Goal: Task Accomplishment & Management: Complete application form

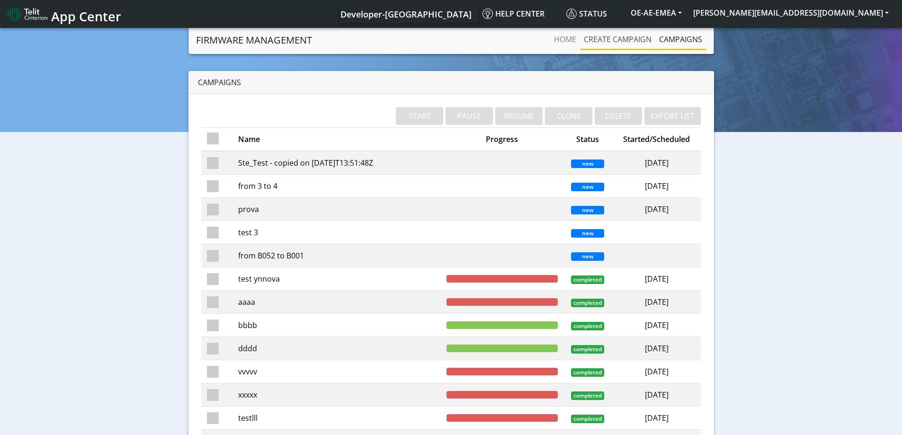
click at [607, 37] on link "Create campaign" at bounding box center [617, 39] width 75 height 19
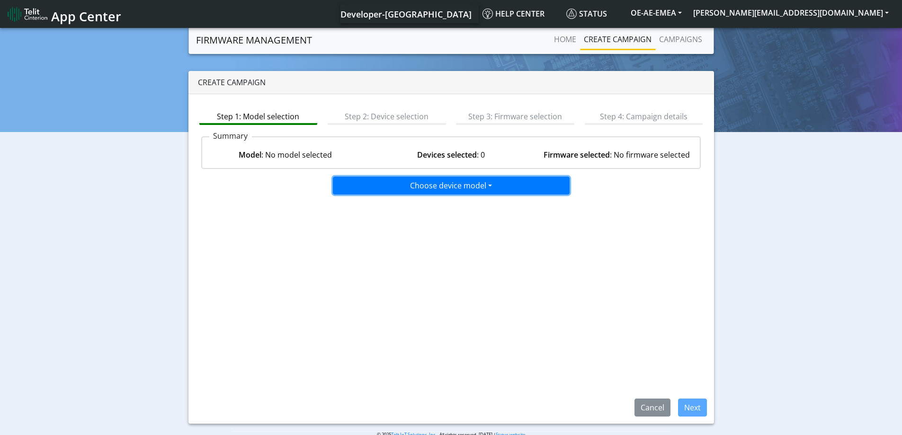
click at [466, 188] on button "Choose device model" at bounding box center [451, 186] width 237 height 18
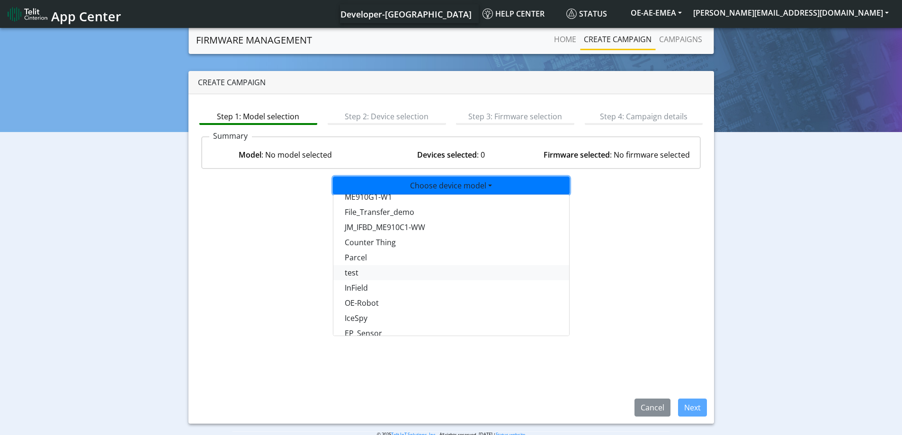
scroll to position [615, 0]
click at [356, 268] on button "test" at bounding box center [451, 272] width 237 height 15
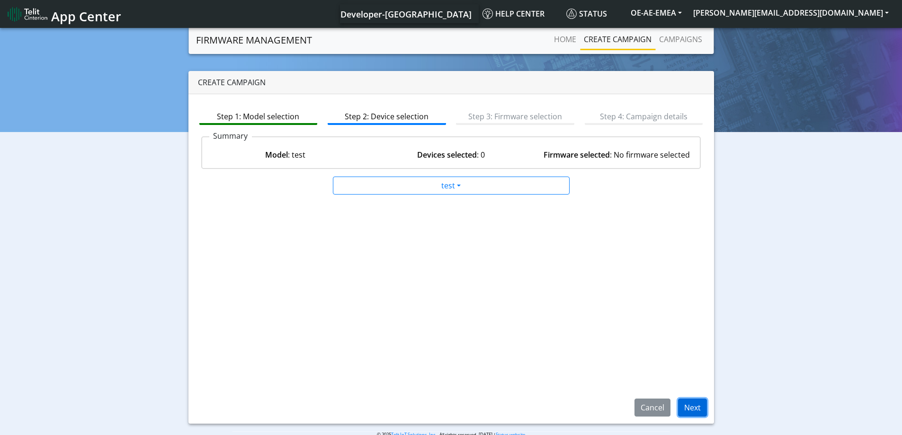
click at [694, 403] on button "Next" at bounding box center [692, 407] width 29 height 18
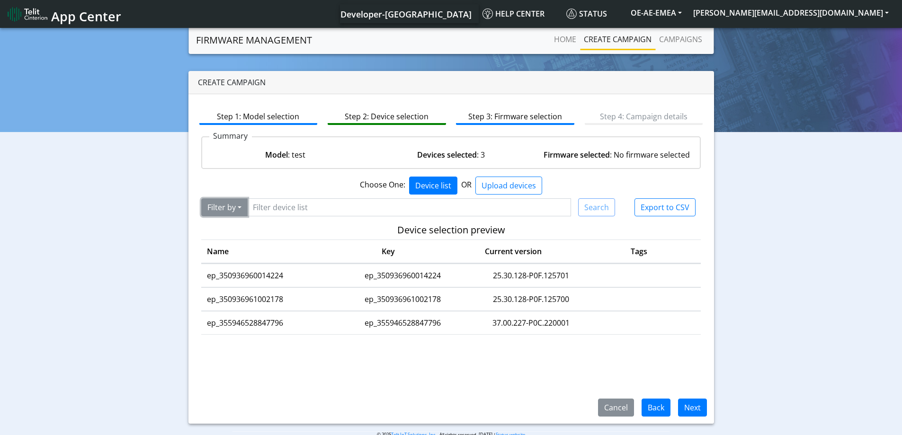
click at [222, 208] on button "Filter by" at bounding box center [224, 207] width 46 height 18
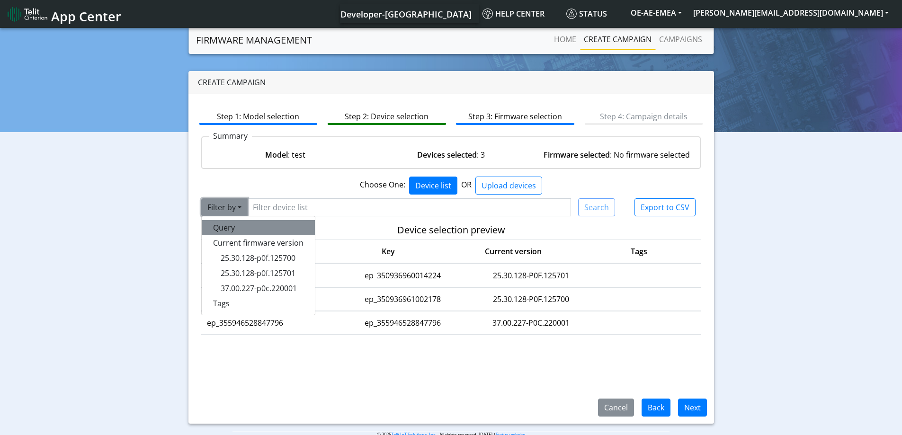
click at [221, 228] on button "Query" at bounding box center [258, 227] width 113 height 15
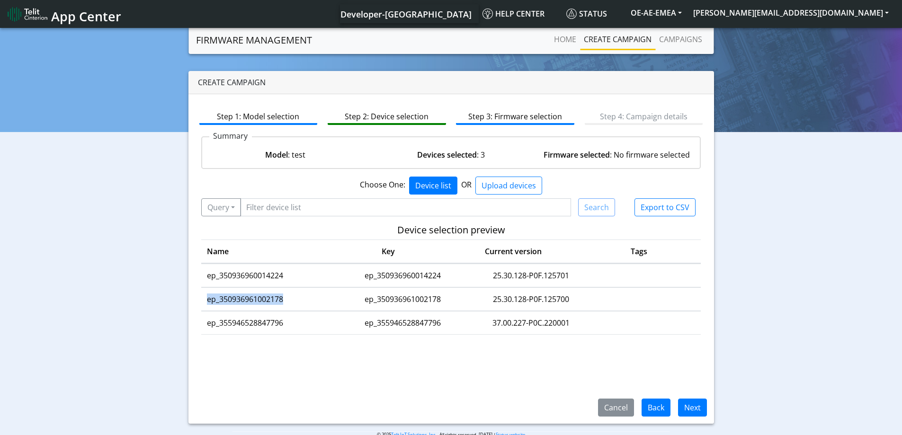
drag, startPoint x: 284, startPoint y: 298, endPoint x: 205, endPoint y: 299, distance: 79.0
click at [205, 299] on td "ep_350936961002178" at bounding box center [268, 299] width 134 height 23
copy td "ep_350936961002178"
click at [306, 206] on input "Filter device list" at bounding box center [405, 207] width 331 height 18
paste input "ep_350936961002178"
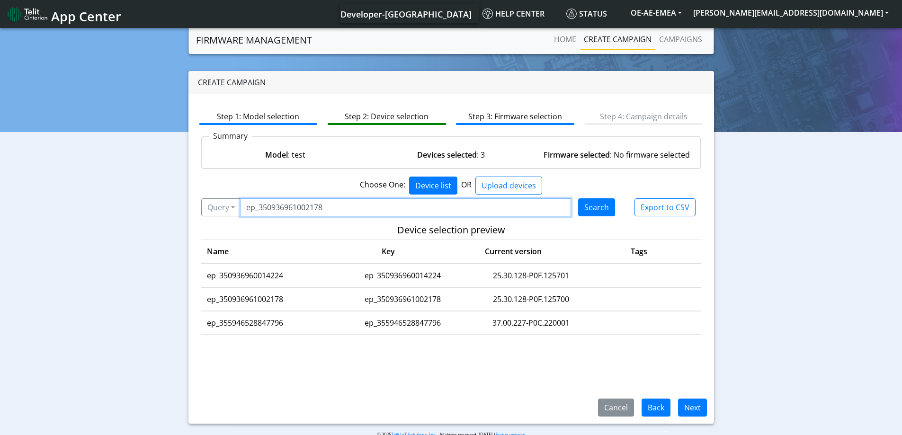
type input "ep_350936961002178"
click at [603, 208] on button "Search" at bounding box center [596, 207] width 37 height 18
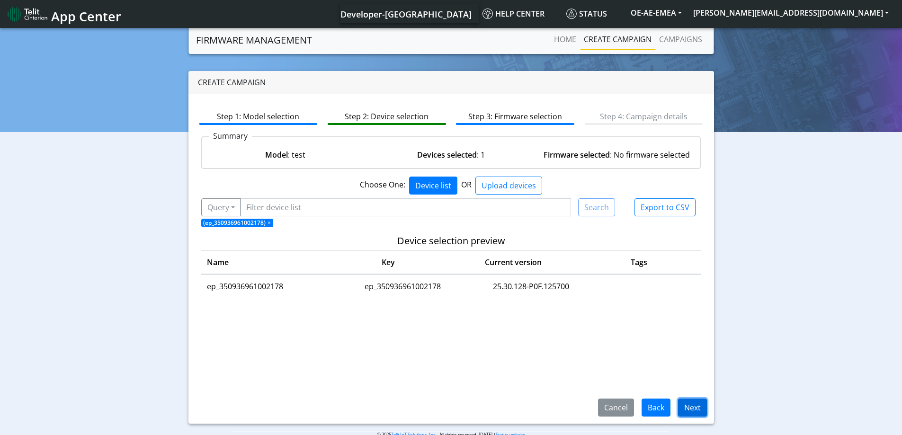
click at [700, 409] on button "Next" at bounding box center [692, 407] width 29 height 18
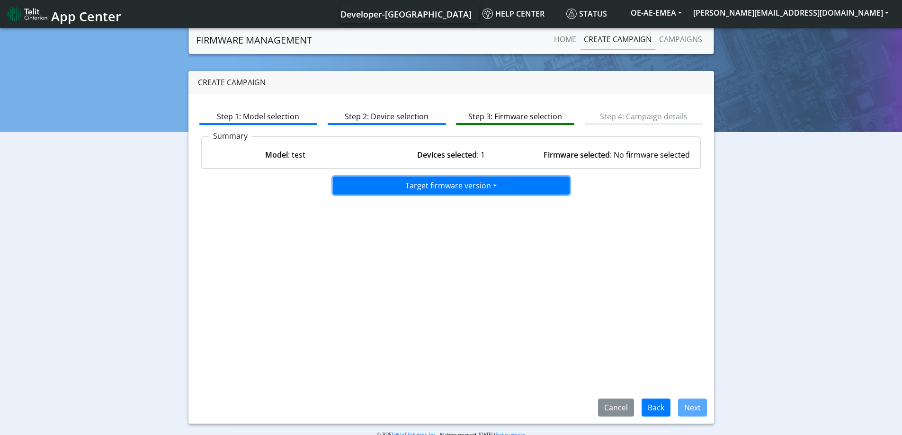
click at [470, 187] on button "Target firmware version" at bounding box center [451, 186] width 237 height 18
click at [440, 206] on button "25.30.128-B019-P0F.125700" at bounding box center [451, 205] width 237 height 15
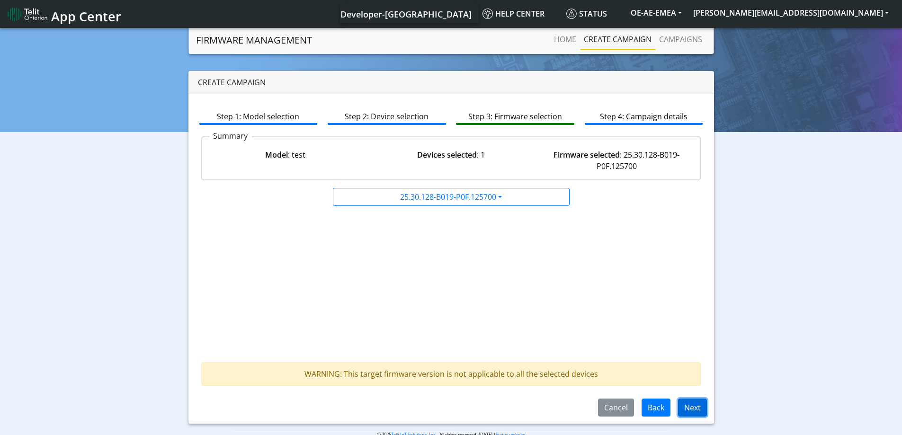
click at [694, 408] on button "Next" at bounding box center [692, 407] width 29 height 18
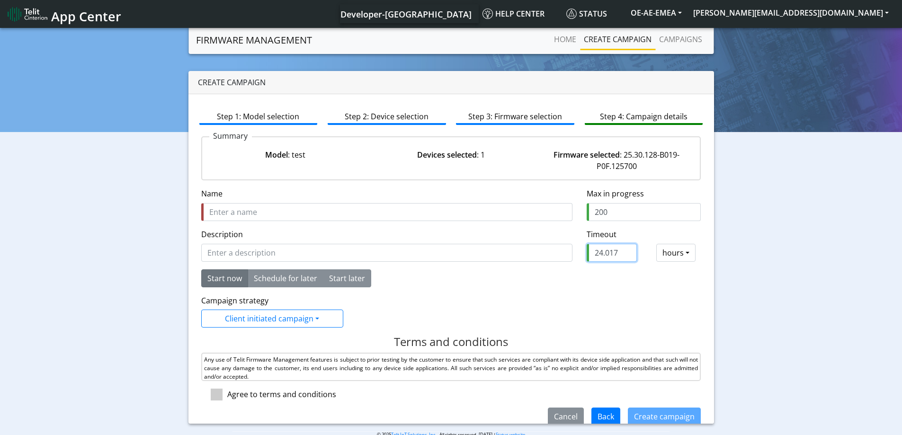
drag, startPoint x: 610, startPoint y: 252, endPoint x: 542, endPoint y: 253, distance: 67.2
click at [586, 253] on input "24.017" at bounding box center [611, 253] width 50 height 18
drag, startPoint x: 613, startPoint y: 252, endPoint x: 581, endPoint y: 255, distance: 31.8
click at [586, 255] on input "24.017" at bounding box center [611, 253] width 50 height 18
type input "2"
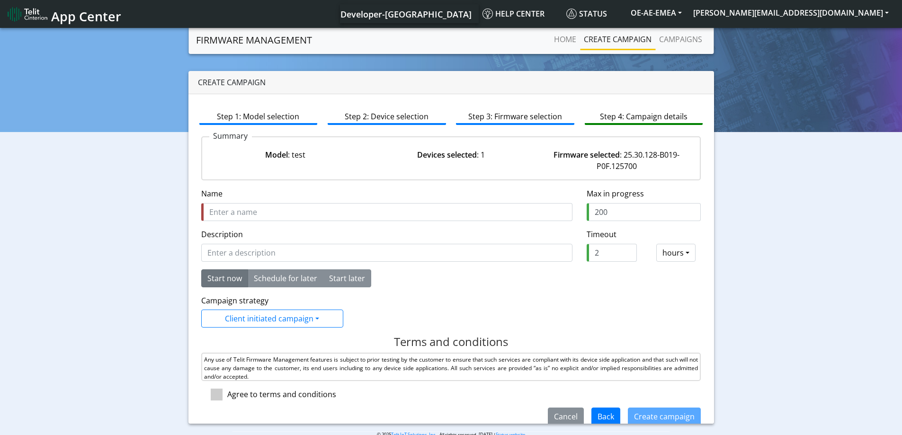
click at [582, 295] on div "Campaign strategy Client initiated campaign Client initiated campaign LWM2M 1.0…" at bounding box center [451, 311] width 514 height 33
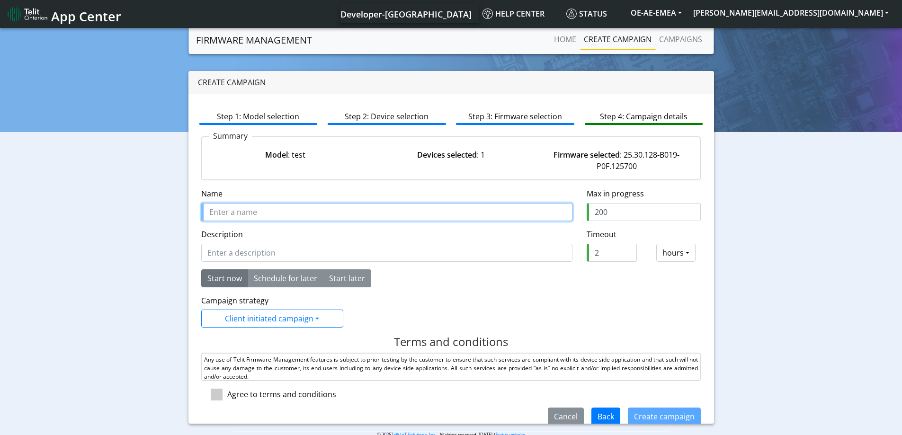
click at [292, 208] on input "Name" at bounding box center [386, 212] width 371 height 18
type input "test2Ynnova"
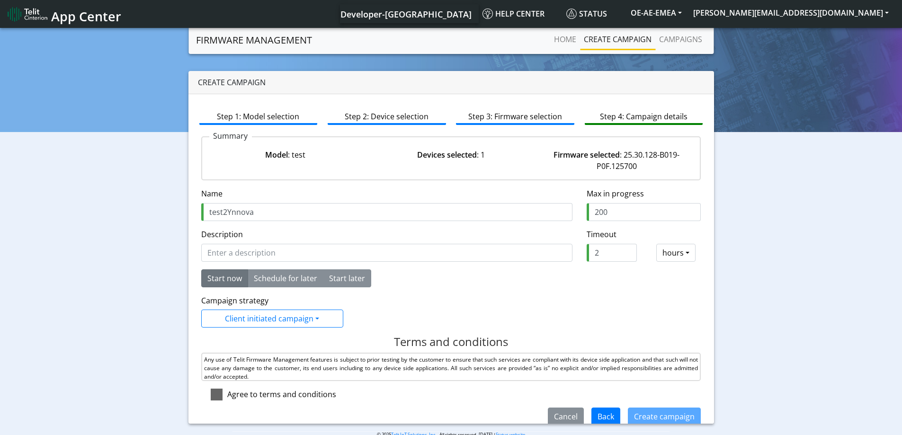
click at [214, 393] on span at bounding box center [217, 395] width 12 height 12
click at [227, 393] on input "checkbox" at bounding box center [230, 392] width 6 height 6
checkbox input "true"
click at [637, 417] on button "Create campaign" at bounding box center [664, 416] width 73 height 18
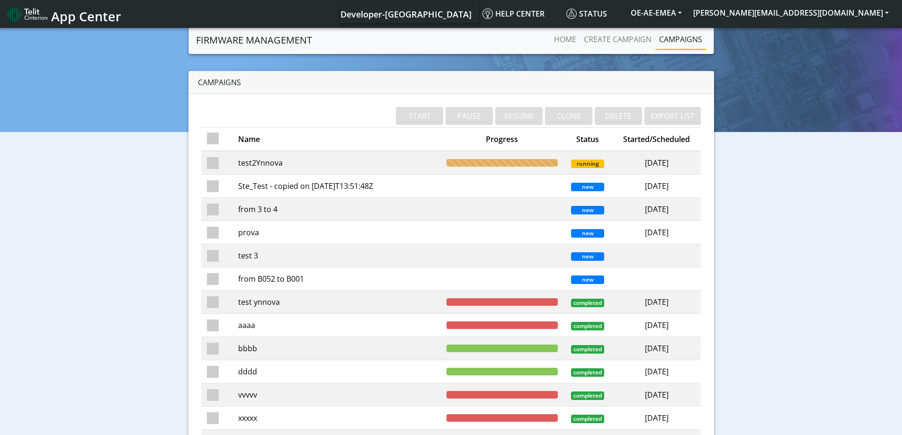
click at [250, 164] on td "test2Ynnova" at bounding box center [336, 163] width 208 height 24
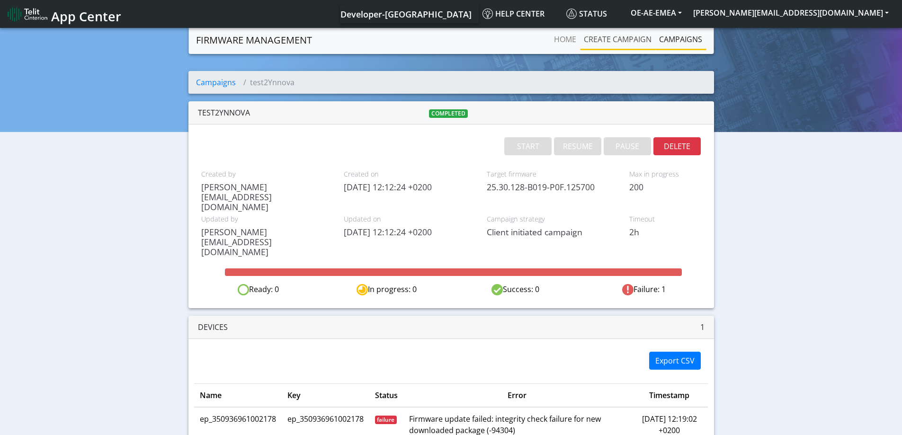
click at [614, 39] on link "Create campaign" at bounding box center [617, 39] width 75 height 19
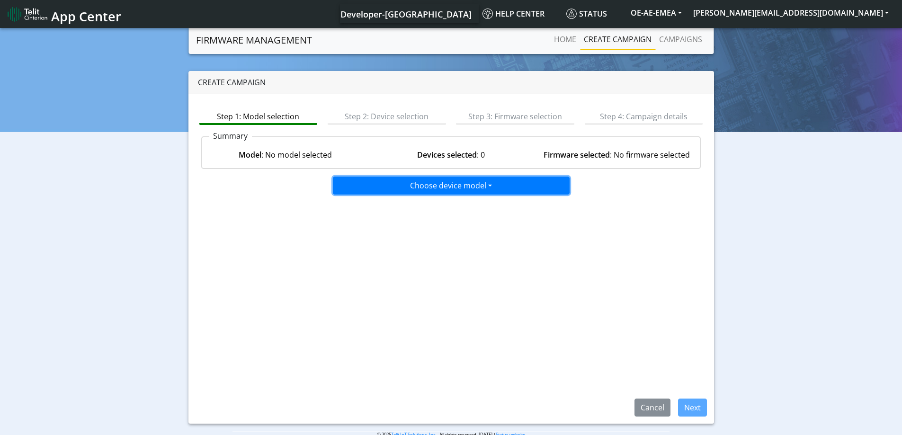
click at [476, 191] on button "Choose device model" at bounding box center [451, 186] width 237 height 18
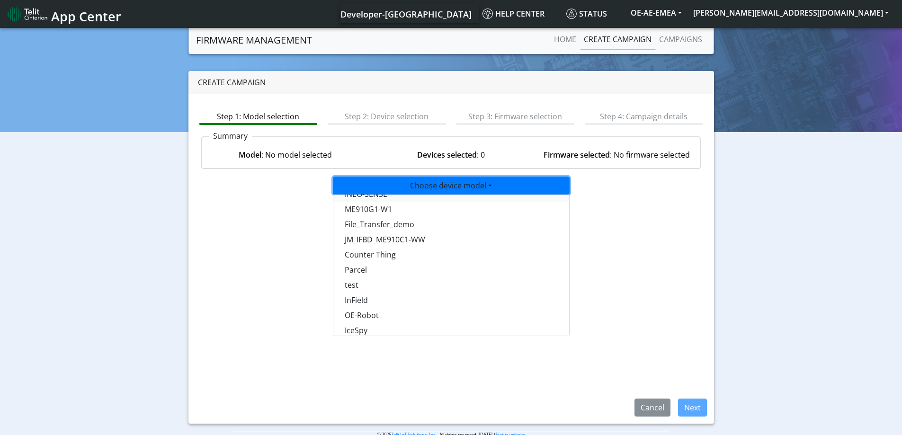
scroll to position [615, 0]
click at [352, 276] on button "test" at bounding box center [451, 272] width 237 height 15
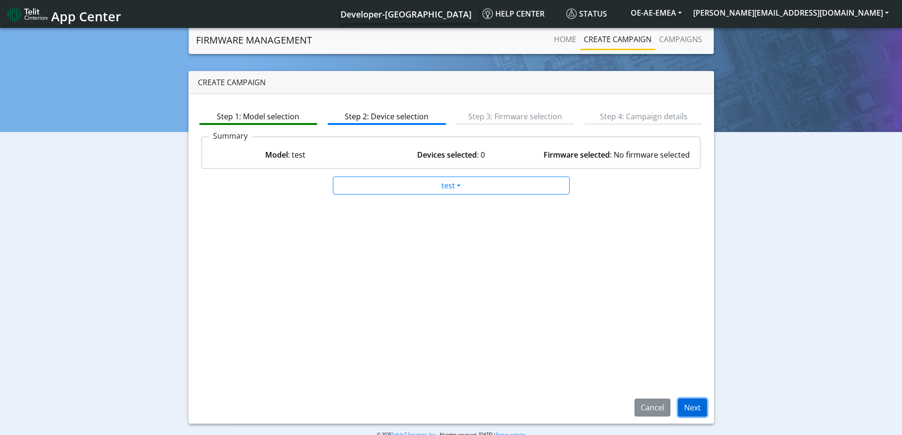
click at [690, 408] on button "Next" at bounding box center [692, 407] width 29 height 18
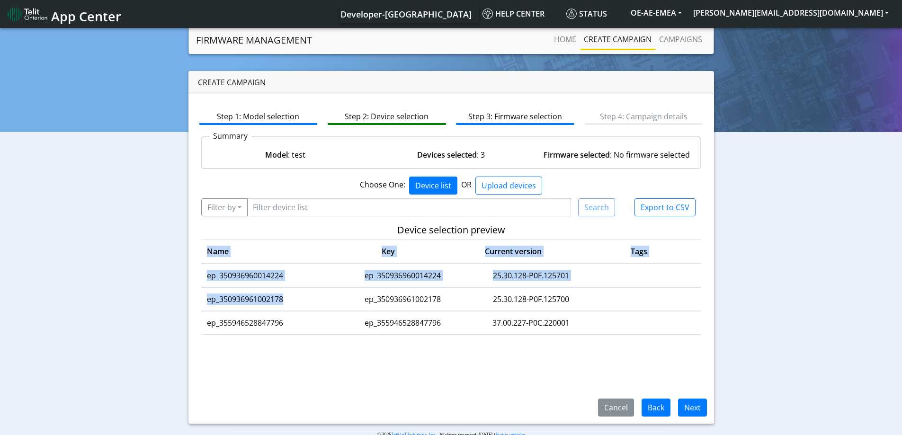
drag, startPoint x: 285, startPoint y: 301, endPoint x: 195, endPoint y: 301, distance: 89.9
click at [195, 301] on div "Device selection preview Name Key Current version Tags ep_350936960014224 ep_35…" at bounding box center [451, 306] width 514 height 165
click at [274, 298] on td "ep_350936961002178" at bounding box center [268, 299] width 134 height 23
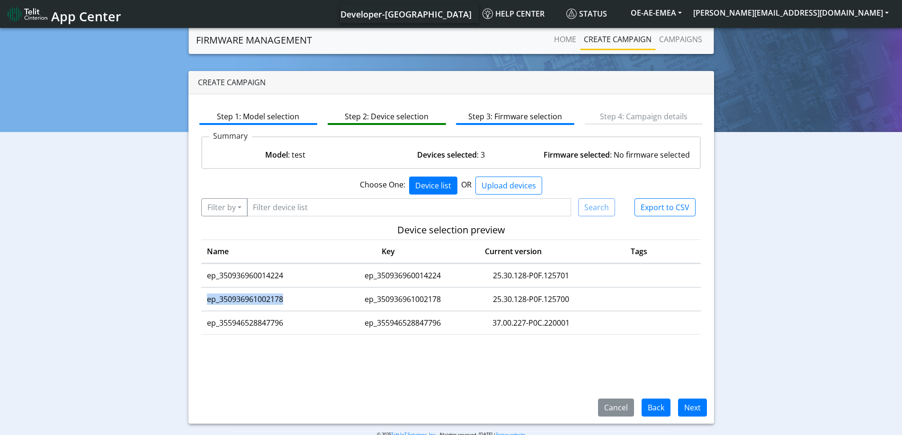
drag, startPoint x: 288, startPoint y: 299, endPoint x: 208, endPoint y: 301, distance: 80.0
click at [208, 301] on td "ep_350936961002178" at bounding box center [268, 299] width 134 height 23
copy td "ep_350936961002178"
click at [237, 206] on button "Filter by" at bounding box center [224, 207] width 46 height 18
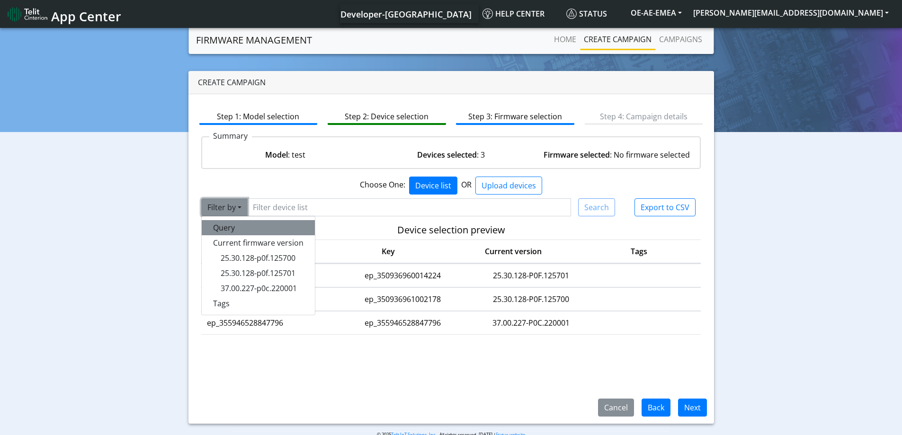
click at [236, 227] on button "Query" at bounding box center [258, 227] width 113 height 15
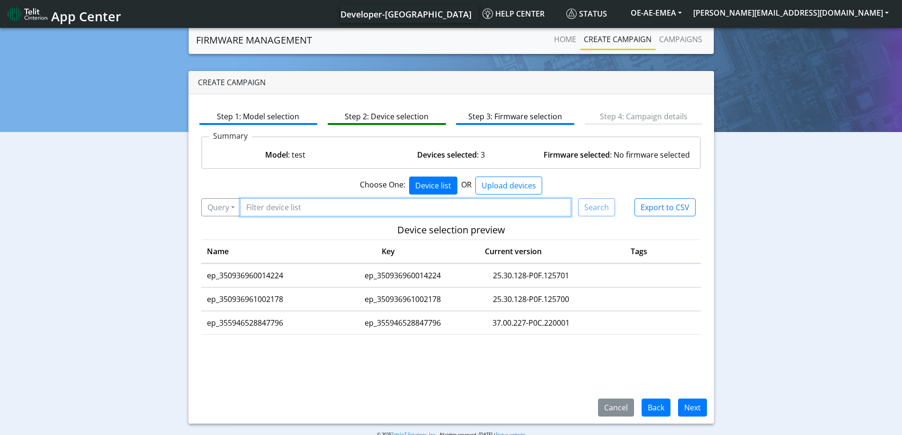
click at [278, 207] on input "Filter device list" at bounding box center [405, 207] width 331 height 18
paste input "ep_350936961002178"
type input "ep_350936961002178"
click at [597, 213] on button "Search" at bounding box center [596, 207] width 37 height 18
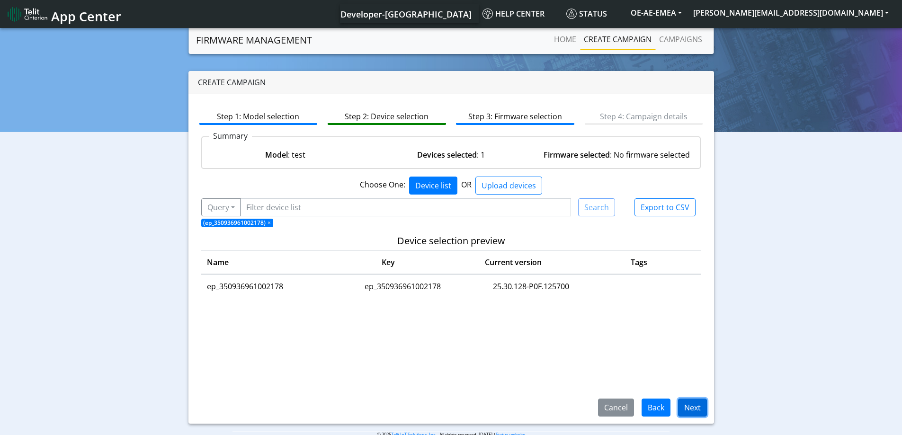
click at [702, 406] on button "Next" at bounding box center [692, 407] width 29 height 18
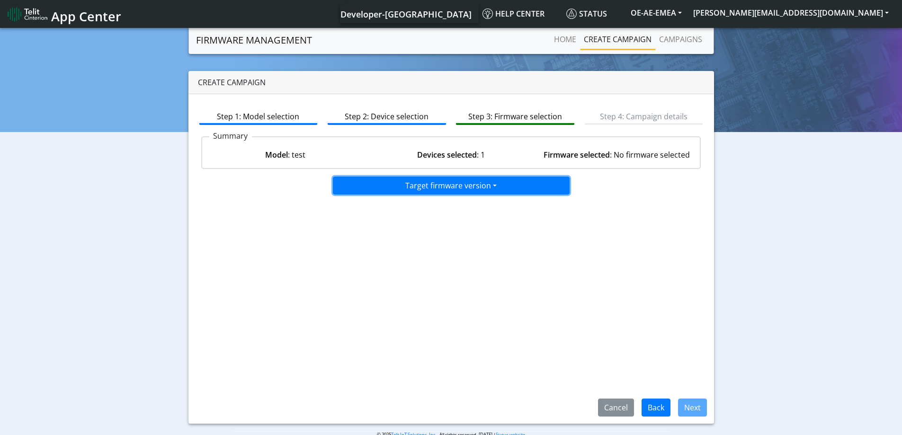
click at [504, 193] on button "Target firmware version" at bounding box center [451, 186] width 237 height 18
click at [453, 205] on button "25.30.008.0-B019_M0F.103007" at bounding box center [451, 205] width 237 height 15
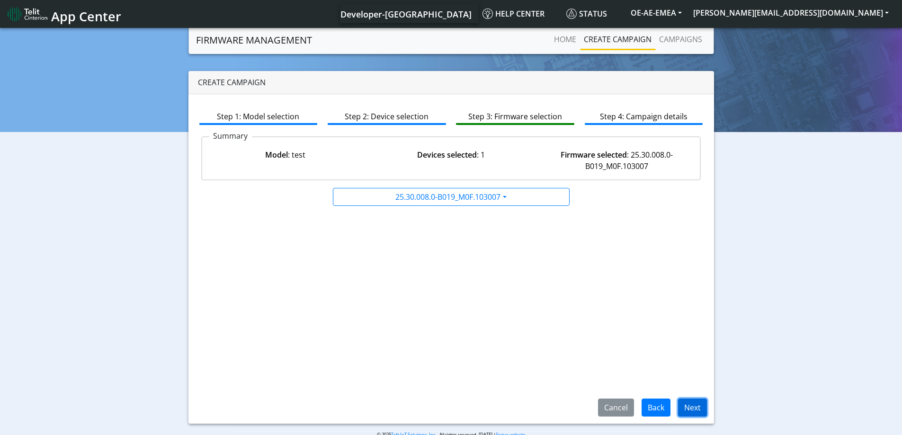
click at [686, 408] on button "Next" at bounding box center [692, 407] width 29 height 18
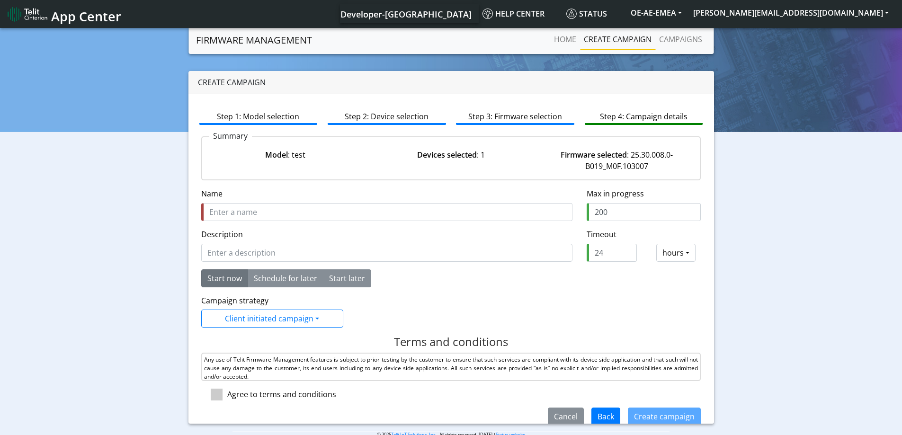
click at [279, 206] on input "Name" at bounding box center [386, 212] width 371 height 18
type input "test3Ynnova"
click at [219, 401] on div "Terms and conditions Any use of Telit Firmware Management features is subject t…" at bounding box center [451, 371] width 514 height 72
click at [219, 400] on div "Terms and conditions Any use of Telit Firmware Management features is subject t…" at bounding box center [451, 371] width 514 height 72
click at [219, 398] on span at bounding box center [217, 395] width 12 height 12
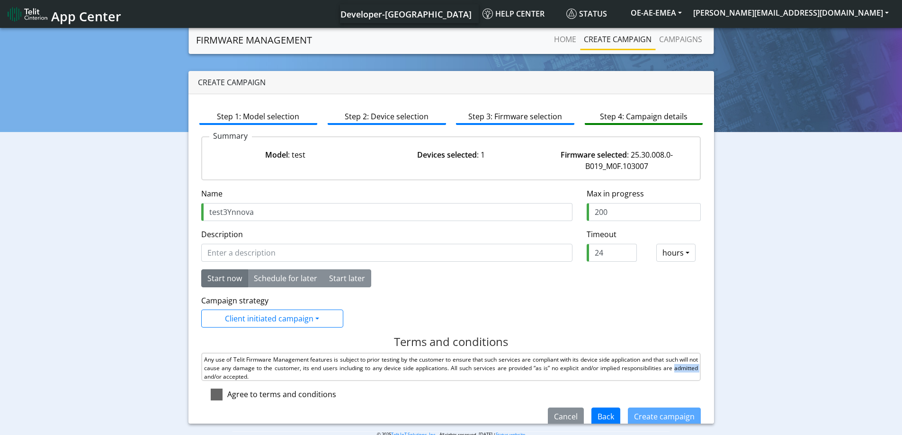
click at [227, 395] on input "checkbox" at bounding box center [230, 392] width 6 height 6
checkbox input "true"
drag, startPoint x: 584, startPoint y: 257, endPoint x: 578, endPoint y: 258, distance: 5.8
click at [579, 258] on div "24" at bounding box center [611, 253] width 64 height 18
type input "2"
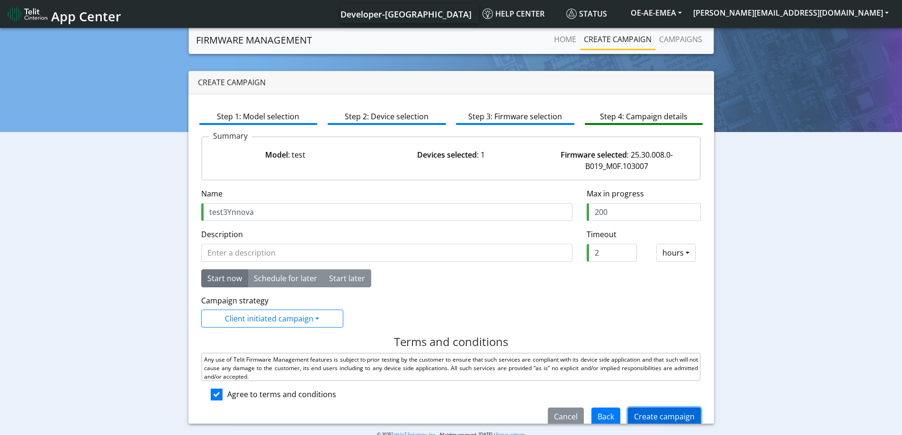
click at [649, 416] on button "Create campaign" at bounding box center [664, 416] width 73 height 18
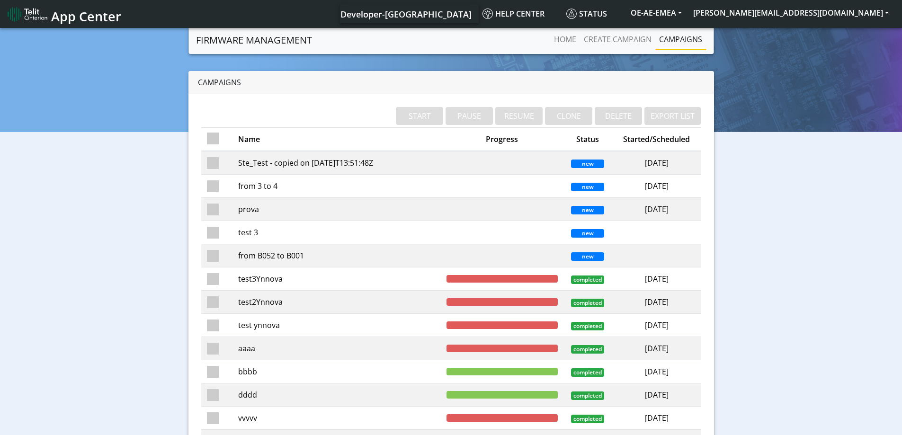
click at [272, 276] on td "test3Ynnova" at bounding box center [336, 278] width 208 height 23
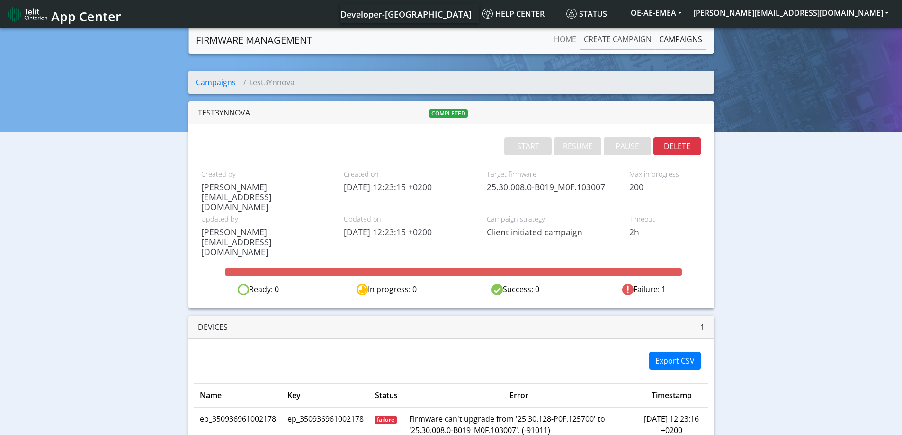
click at [599, 42] on link "Create campaign" at bounding box center [617, 39] width 75 height 19
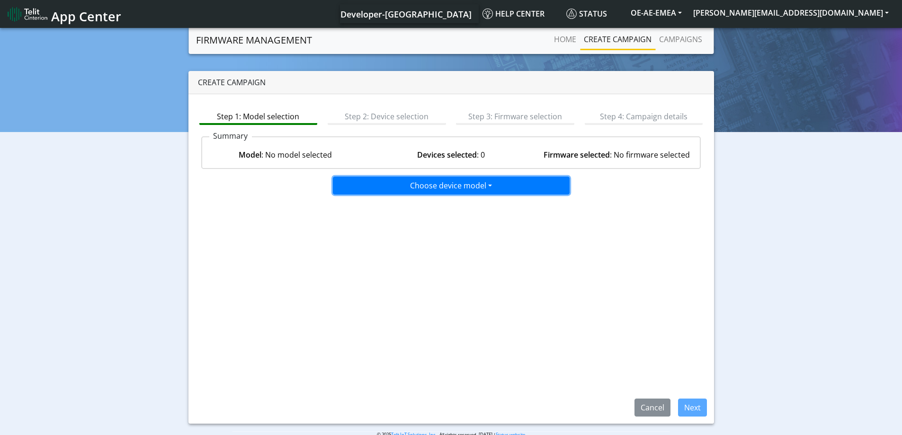
click at [396, 182] on button "Choose device model" at bounding box center [451, 186] width 237 height 18
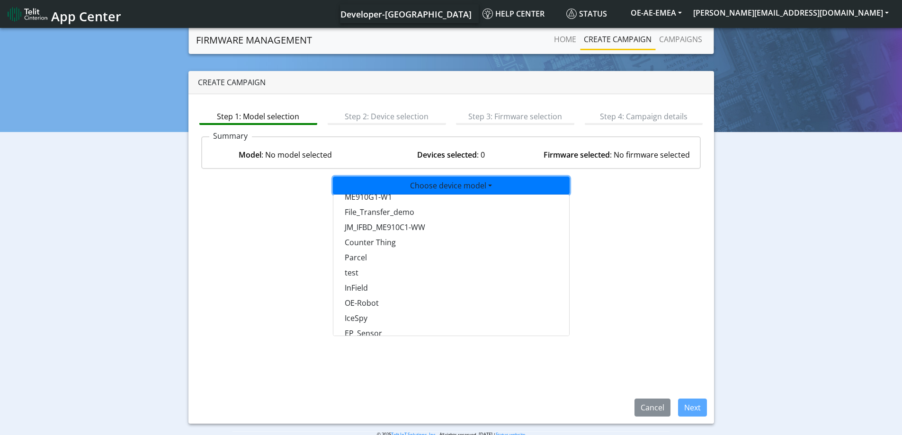
scroll to position [615, 0]
click at [361, 275] on button "test" at bounding box center [451, 272] width 237 height 15
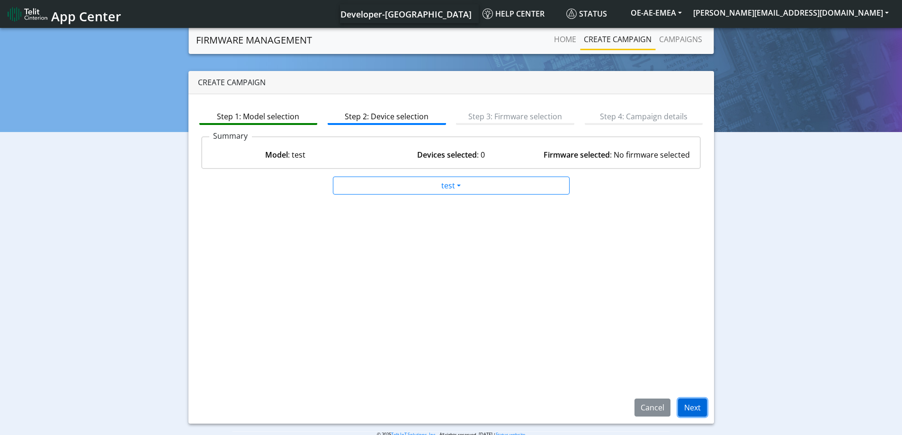
click at [685, 409] on button "Next" at bounding box center [692, 407] width 29 height 18
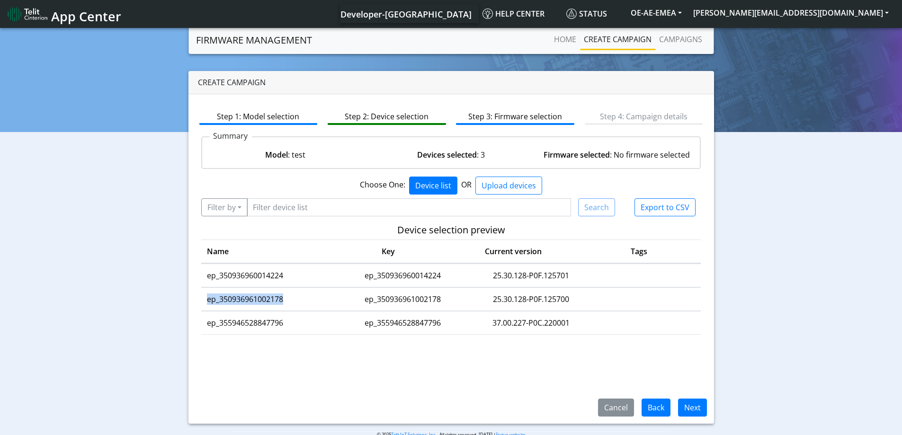
drag, startPoint x: 291, startPoint y: 299, endPoint x: 204, endPoint y: 296, distance: 86.7
click at [204, 296] on td "ep_350936961002178" at bounding box center [268, 299] width 134 height 23
copy td "ep_350936961002178"
click at [228, 210] on button "Filter by" at bounding box center [224, 207] width 46 height 18
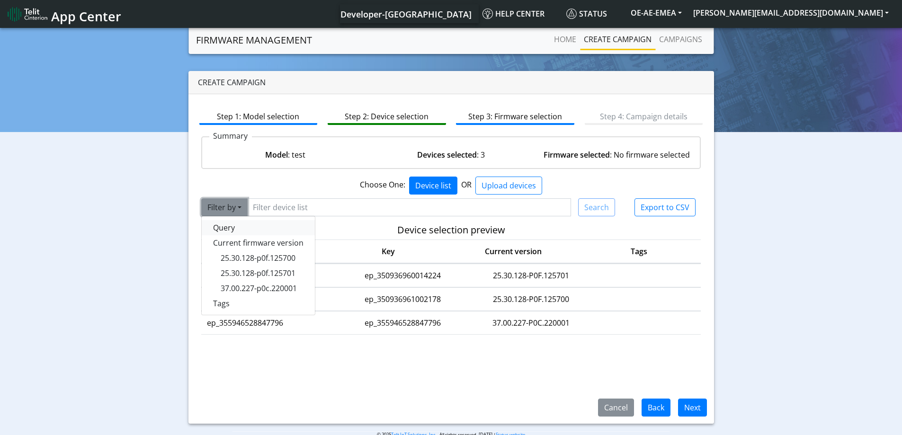
click at [230, 228] on button "Query" at bounding box center [258, 227] width 113 height 15
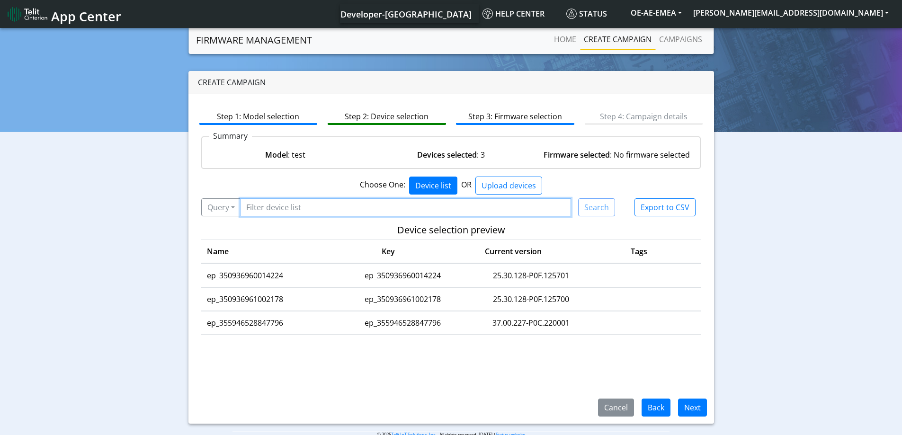
click at [272, 207] on input "Filter device list" at bounding box center [405, 207] width 331 height 18
paste input "ep_350936961002178"
type input "ep_350936961002178"
drag, startPoint x: 659, startPoint y: 404, endPoint x: 667, endPoint y: 375, distance: 30.4
click at [667, 375] on app-device-selection "Choose One: Device list OR Upload devices By IMEI By Key By IMEI Upload device …" at bounding box center [451, 283] width 500 height 213
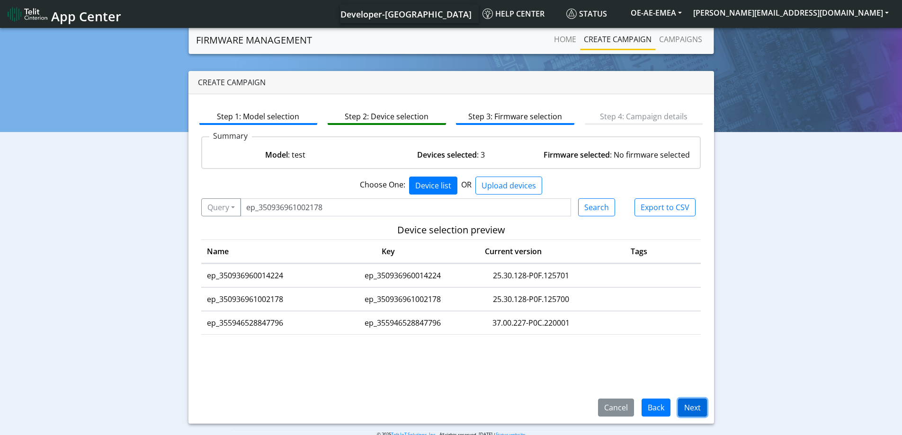
click at [692, 406] on button "Next" at bounding box center [692, 407] width 29 height 18
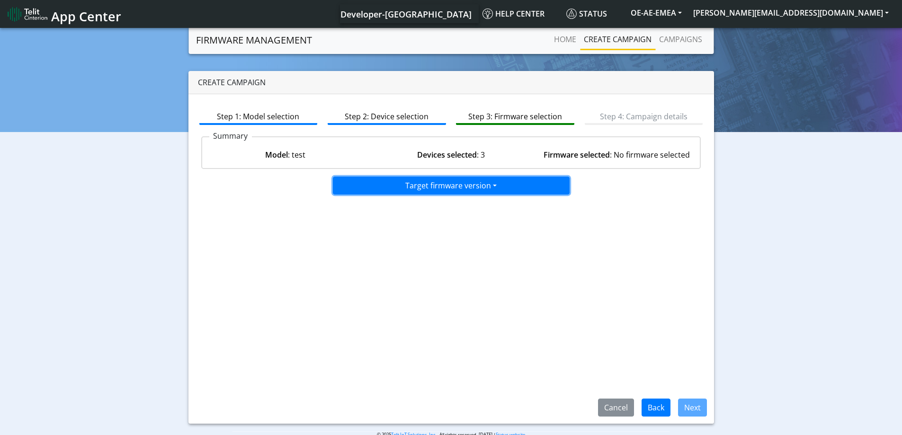
click at [435, 191] on button "Target firmware version" at bounding box center [451, 186] width 237 height 18
click at [445, 209] on button "25.30.128.0-B019_M0F.103007" at bounding box center [451, 205] width 237 height 15
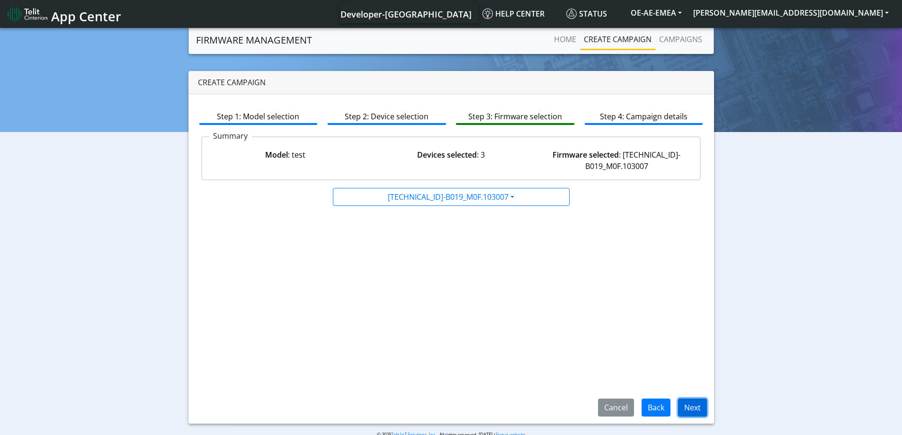
click at [690, 415] on button "Next" at bounding box center [692, 407] width 29 height 18
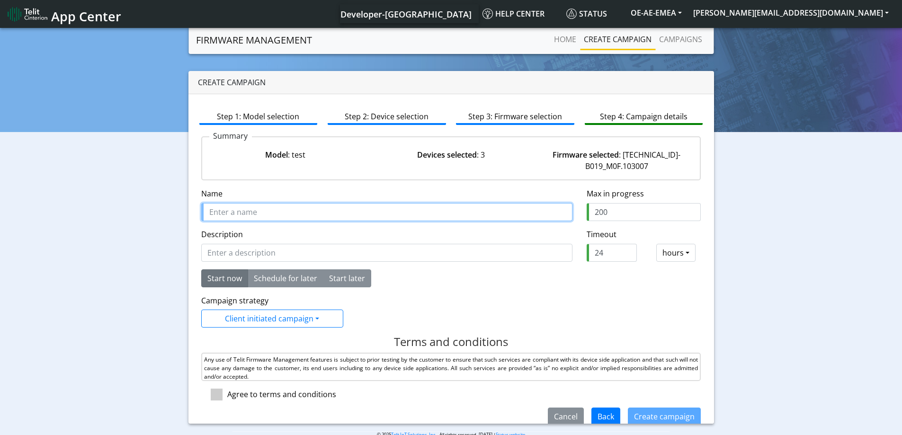
click at [270, 215] on input "Name" at bounding box center [386, 212] width 371 height 18
type input "test4Ynnova"
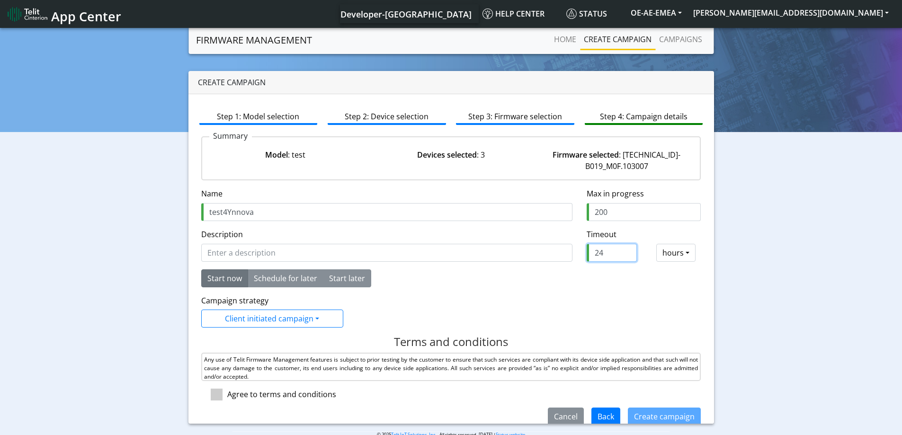
drag, startPoint x: 605, startPoint y: 257, endPoint x: 584, endPoint y: 254, distance: 21.6
click at [586, 254] on input "24" at bounding box center [611, 253] width 50 height 18
type input "2"
click at [219, 398] on span at bounding box center [217, 395] width 12 height 12
click at [227, 395] on input "checkbox" at bounding box center [230, 392] width 6 height 6
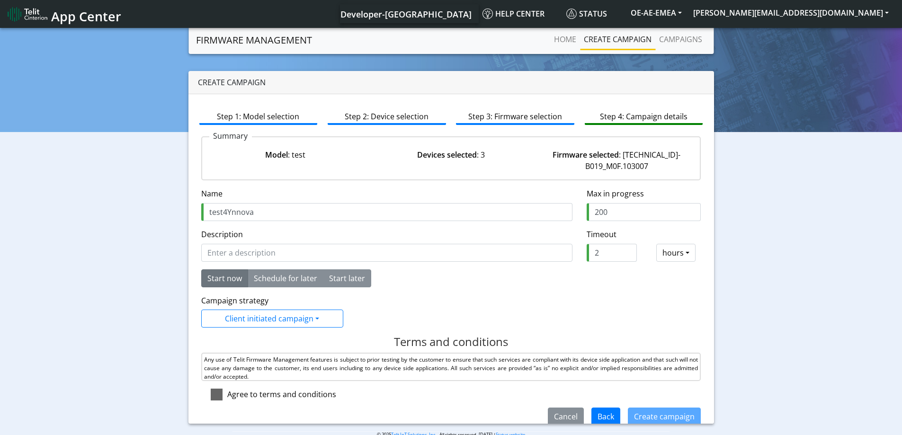
checkbox input "true"
click at [659, 414] on button "Create campaign" at bounding box center [664, 416] width 73 height 18
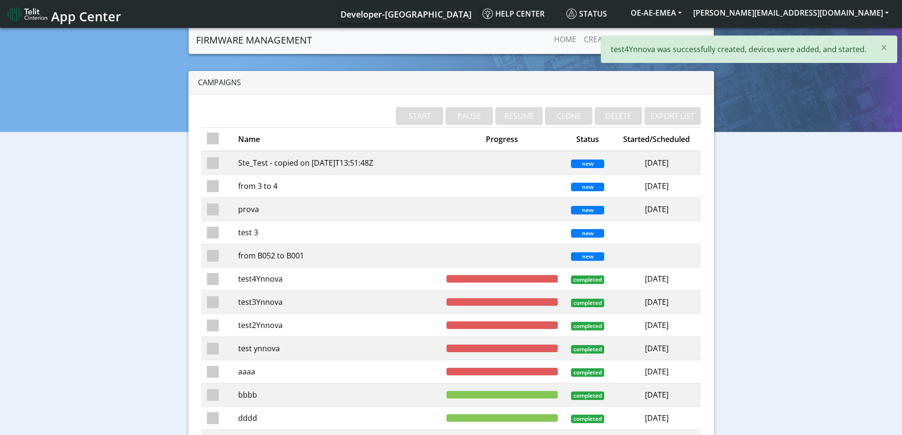
click at [267, 285] on td "test4Ynnova" at bounding box center [336, 278] width 208 height 23
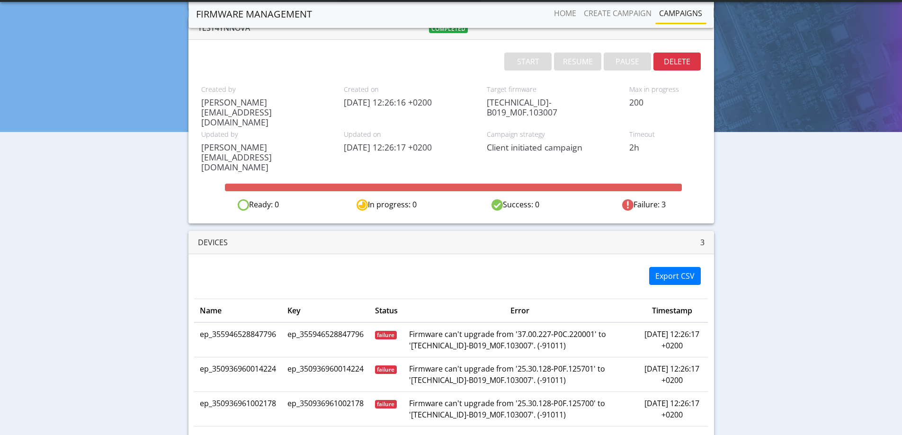
scroll to position [60, 0]
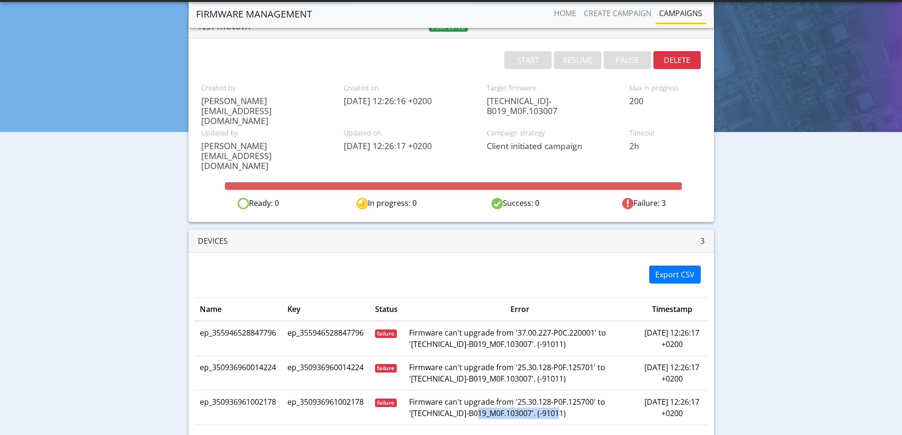
drag, startPoint x: 474, startPoint y: 375, endPoint x: 567, endPoint y: 375, distance: 93.7
click at [567, 390] on td "Firmware can't upgrade from '25.30.128-P0F.125700' to '25.30.128.0-B019_M0F.103…" at bounding box center [519, 407] width 233 height 35
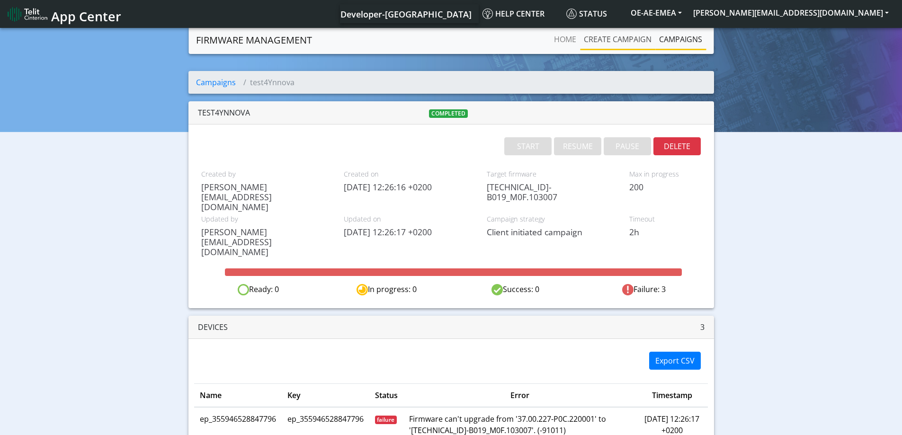
click at [624, 39] on link "Create campaign" at bounding box center [617, 39] width 75 height 19
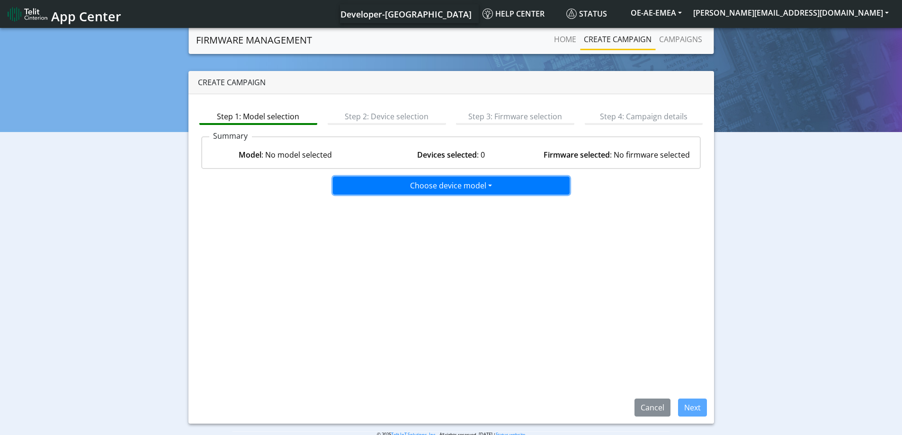
click at [382, 181] on button "Choose device model" at bounding box center [451, 186] width 237 height 18
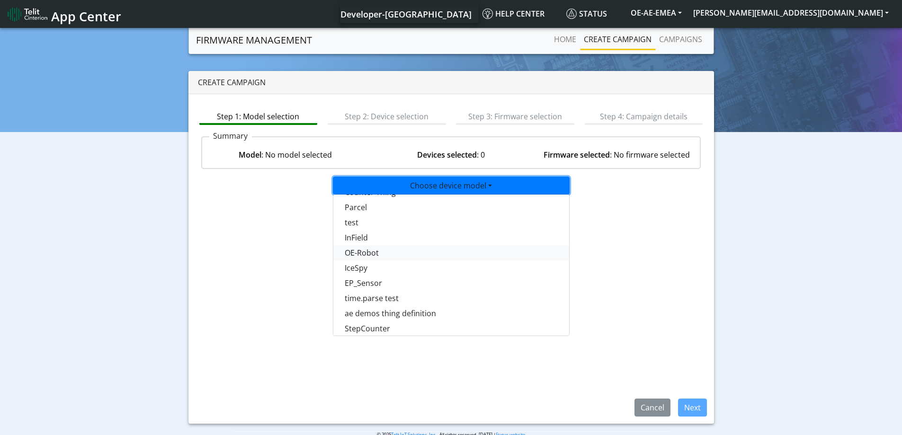
scroll to position [663, 0]
click at [356, 227] on button "test" at bounding box center [451, 224] width 237 height 15
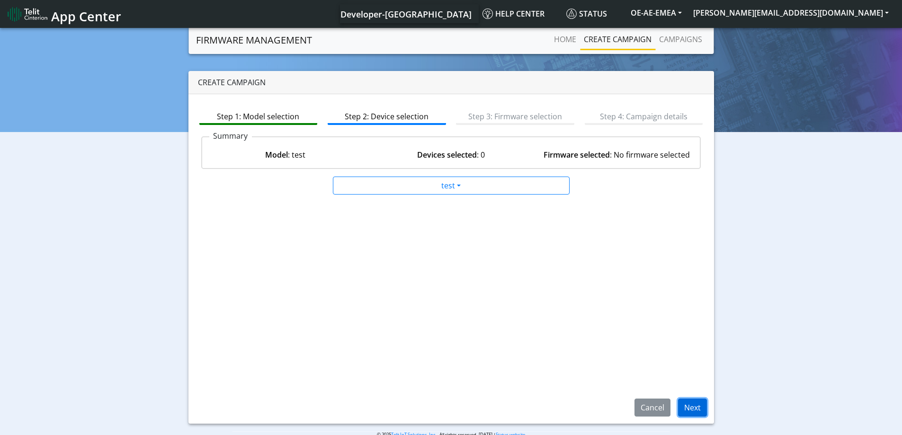
click at [685, 407] on button "Next" at bounding box center [692, 407] width 29 height 18
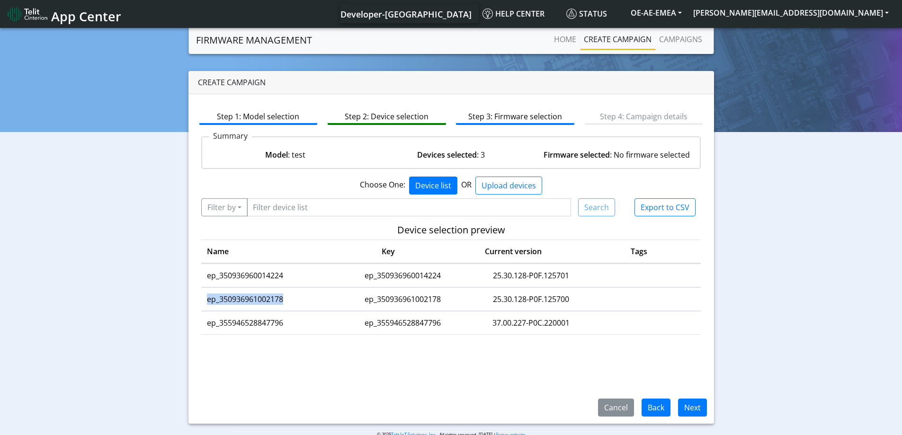
drag, startPoint x: 289, startPoint y: 296, endPoint x: 204, endPoint y: 301, distance: 84.4
click at [204, 301] on td "ep_350936961002178" at bounding box center [268, 299] width 134 height 23
copy td "ep_350936961002178"
click at [230, 209] on button "Filter by" at bounding box center [224, 207] width 46 height 18
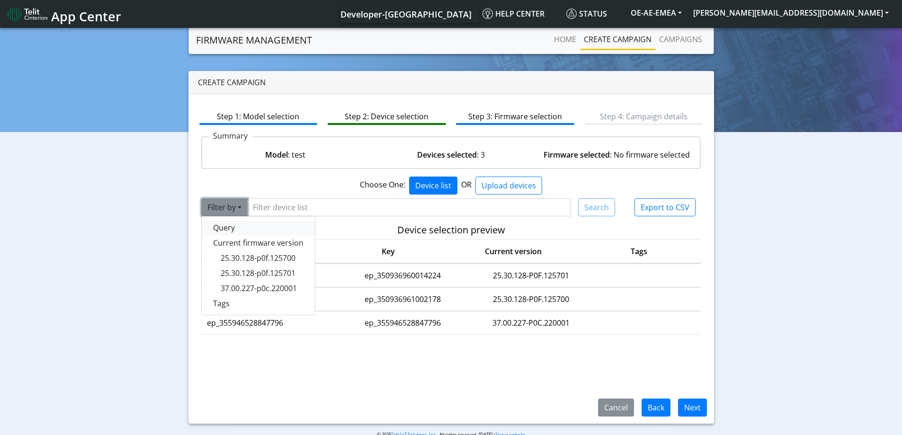
drag, startPoint x: 226, startPoint y: 231, endPoint x: 297, endPoint y: 215, distance: 72.3
click at [230, 230] on button "Query" at bounding box center [258, 227] width 113 height 15
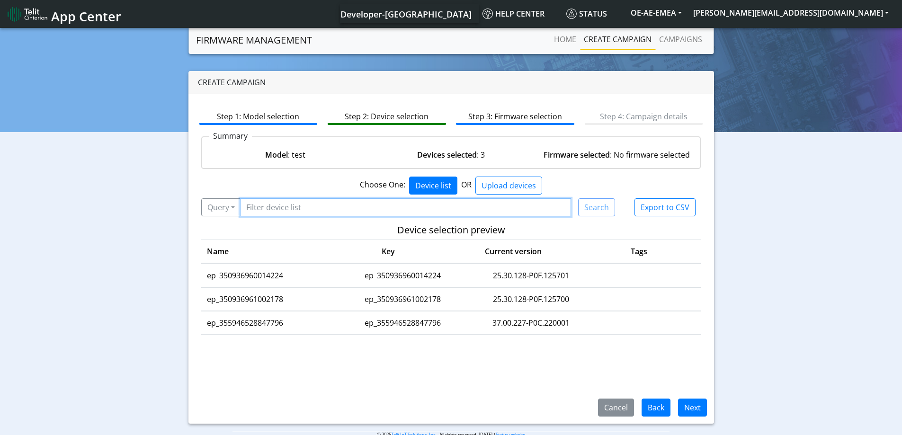
click at [297, 215] on input "Filter device list" at bounding box center [405, 207] width 331 height 18
paste input "ep_350936961002178"
type input "ep_350936961002178"
click at [582, 210] on button "Search" at bounding box center [596, 207] width 37 height 18
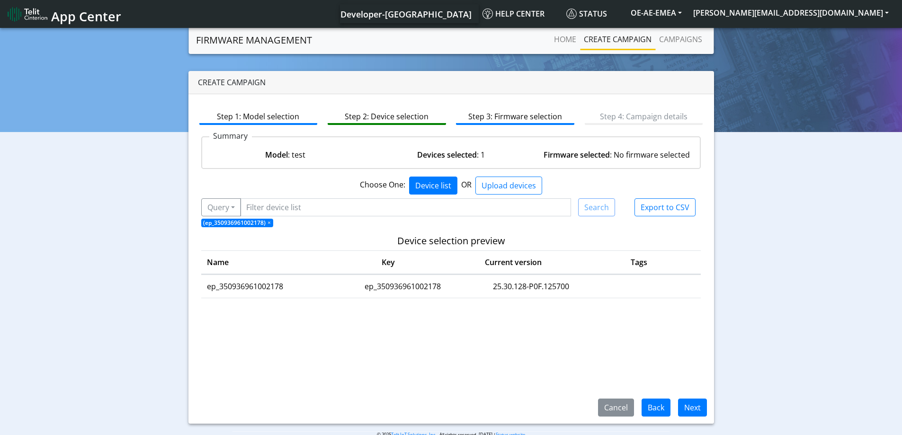
click at [517, 291] on td "25.30.128-P0F.125700" at bounding box center [531, 286] width 122 height 23
click at [690, 404] on button "Next" at bounding box center [692, 407] width 29 height 18
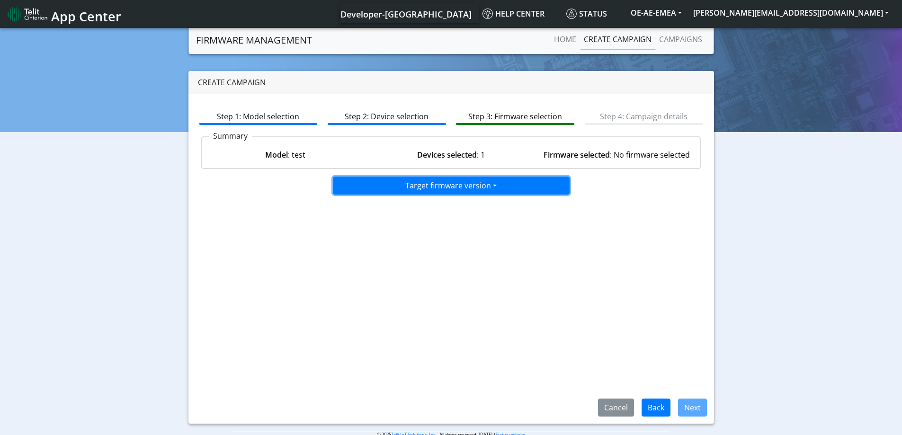
click at [481, 185] on button "Target firmware version" at bounding box center [451, 186] width 237 height 18
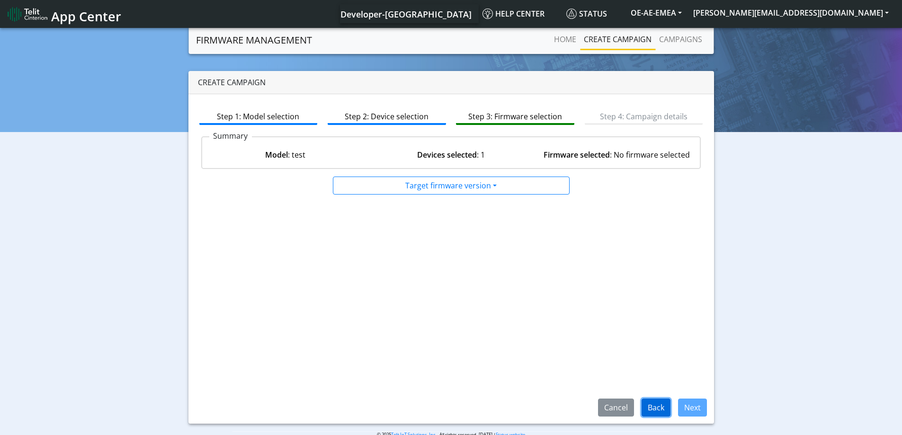
click at [656, 410] on button "Back" at bounding box center [655, 407] width 29 height 18
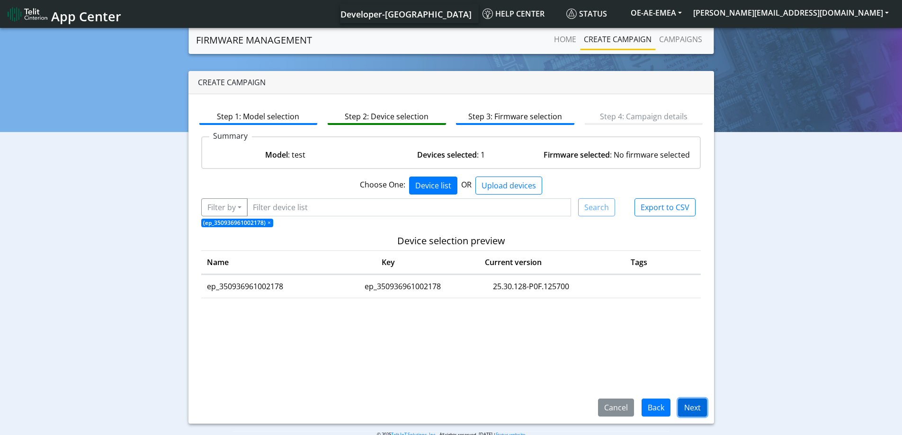
click at [689, 405] on button "Next" at bounding box center [692, 407] width 29 height 18
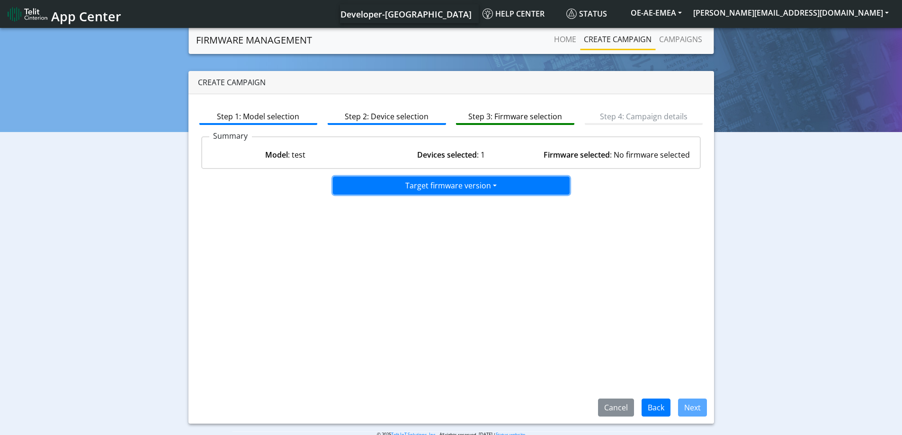
click at [478, 194] on button "Target firmware version" at bounding box center [451, 186] width 237 height 18
drag, startPoint x: 443, startPoint y: 202, endPoint x: 447, endPoint y: 232, distance: 30.1
click at [447, 232] on div "Step 1: Model selection Step 2: Device selection Step 3: Firmware selection Ste…" at bounding box center [450, 258] width 525 height 329
click at [491, 179] on button "Target firmware version" at bounding box center [451, 186] width 237 height 18
click at [457, 208] on button "25.30.128.0-B019_M0F.103007" at bounding box center [451, 205] width 237 height 15
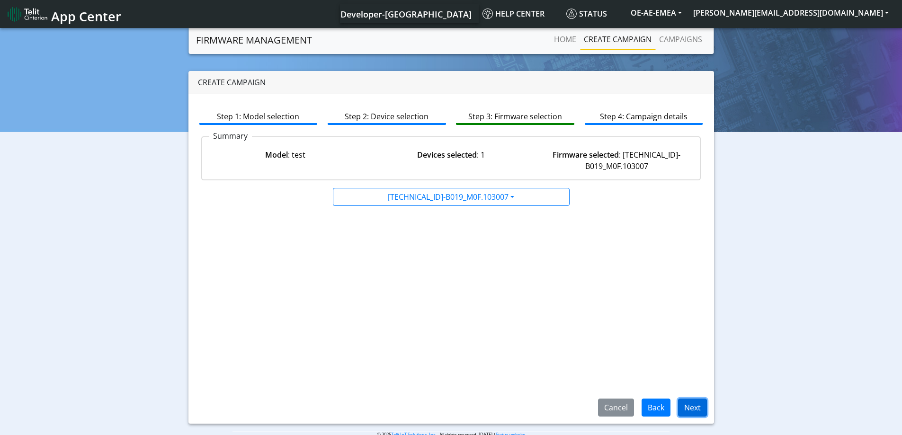
click at [700, 411] on button "Next" at bounding box center [692, 407] width 29 height 18
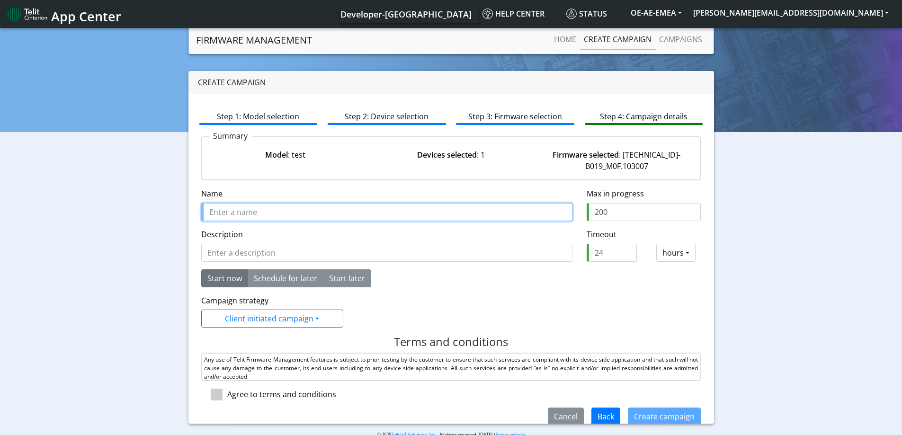
click at [345, 216] on input "Name" at bounding box center [386, 212] width 371 height 18
type input "test5Ynnova"
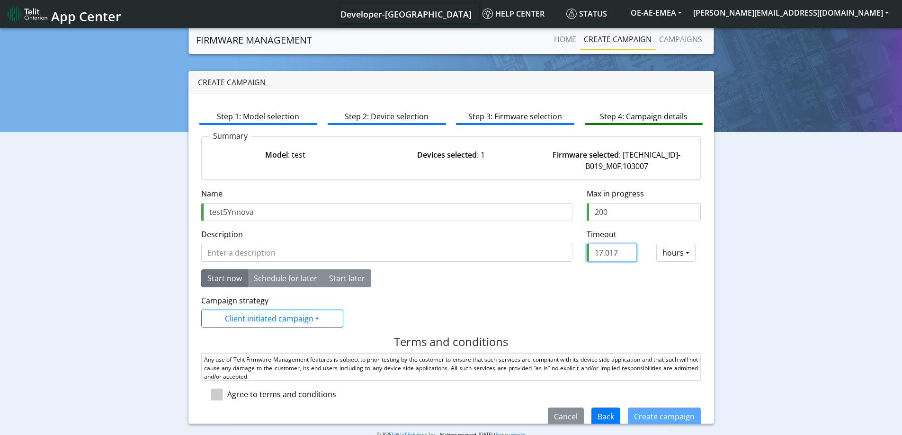
drag, startPoint x: 617, startPoint y: 253, endPoint x: 580, endPoint y: 253, distance: 36.9
click at [586, 253] on input "17.017" at bounding box center [611, 253] width 50 height 18
click at [597, 254] on input "17.017" at bounding box center [611, 253] width 50 height 18
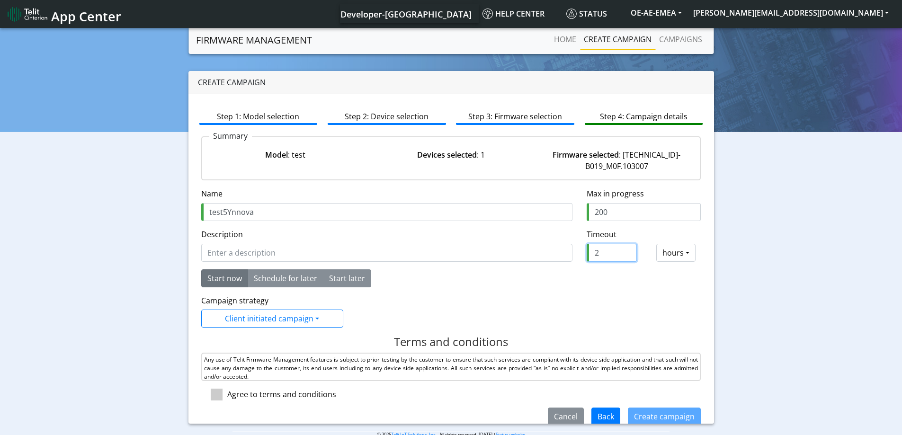
type input "2"
click at [221, 400] on div "Terms and conditions Any use of Telit Firmware Management features is subject t…" at bounding box center [451, 371] width 514 height 72
click at [220, 394] on span at bounding box center [217, 395] width 12 height 12
click at [227, 394] on input "checkbox" at bounding box center [230, 392] width 6 height 6
checkbox input "true"
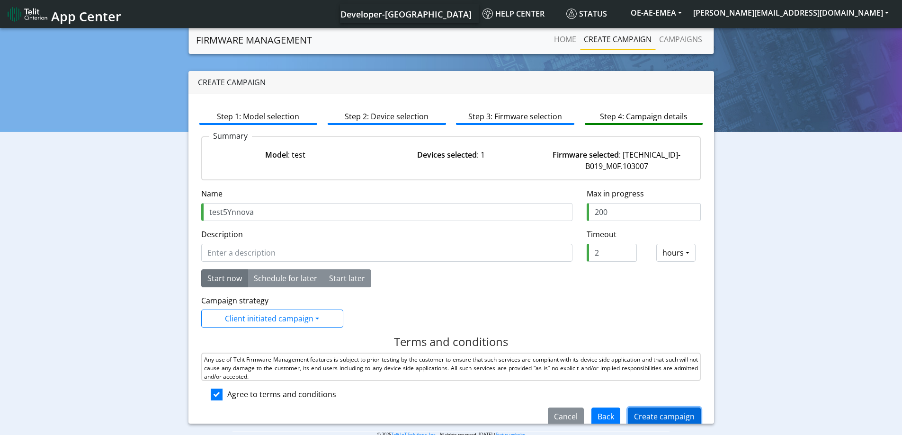
click at [659, 416] on button "Create campaign" at bounding box center [664, 416] width 73 height 18
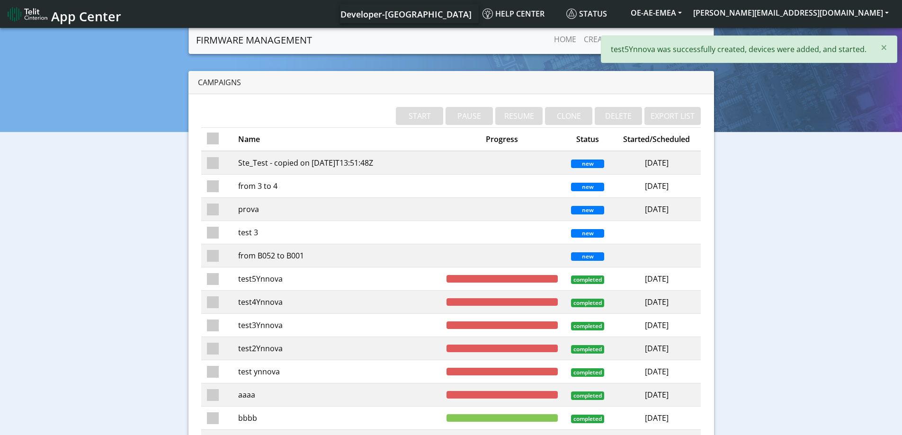
click at [316, 283] on td "test5Ynnova" at bounding box center [336, 278] width 208 height 23
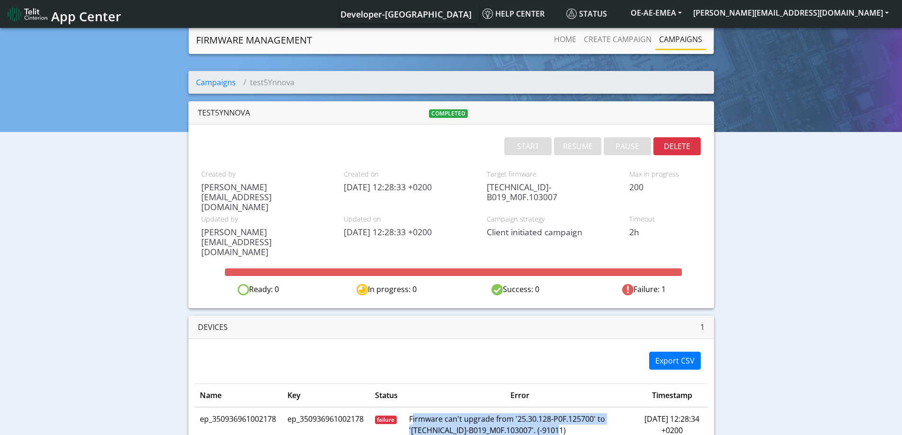
drag, startPoint x: 556, startPoint y: 392, endPoint x: 464, endPoint y: 384, distance: 92.7
click at [411, 407] on td "Firmware can't upgrade from '25.30.128-P0F.125700' to '25.30.128.0-B019_M0F.103…" at bounding box center [519, 424] width 233 height 35
click at [515, 407] on td "Firmware can't upgrade from '25.30.128-P0F.125700' to '25.30.128.0-B019_M0F.103…" at bounding box center [519, 424] width 233 height 35
drag, startPoint x: 595, startPoint y: 378, endPoint x: 519, endPoint y: 376, distance: 75.7
click at [519, 407] on td "Firmware can't upgrade from '25.30.128-P0F.125700' to '25.30.128.0-B019_M0F.103…" at bounding box center [519, 424] width 233 height 35
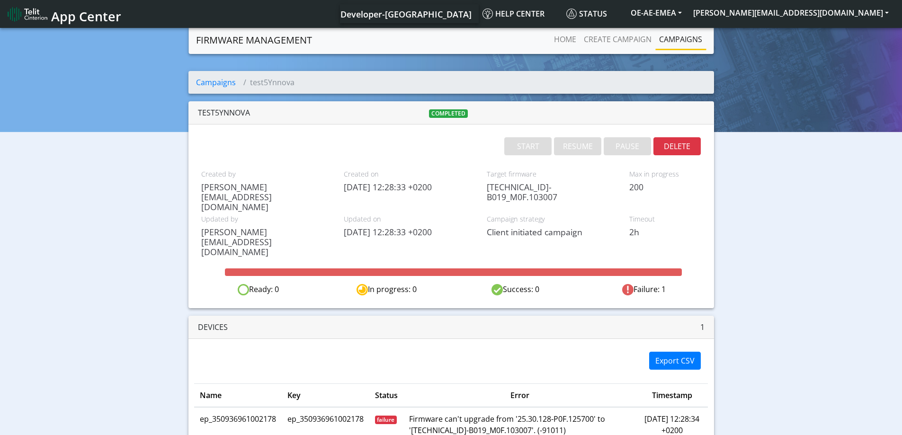
click at [593, 407] on td "Firmware can't upgrade from '25.30.128-P0F.125700' to '25.30.128.0-B019_M0F.103…" at bounding box center [519, 424] width 233 height 35
